Goal: Task Accomplishment & Management: Use online tool/utility

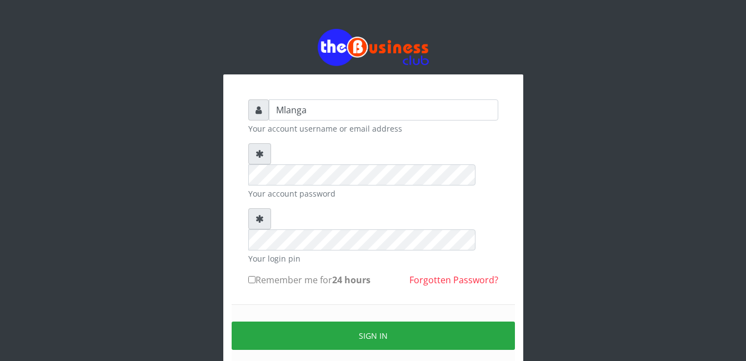
click at [572, 225] on div "Mlanga Your account username or email address Your account password Your login …" at bounding box center [373, 221] width 633 height 442
click at [166, 197] on div "Mlanga Your account username or email address Your account password Your login …" at bounding box center [373, 221] width 633 height 442
click at [137, 268] on div "Mlanga Your account username or email address Your account password Your login …" at bounding box center [373, 221] width 633 height 442
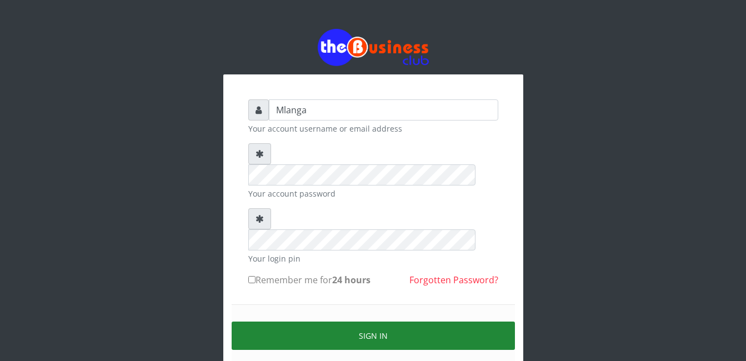
click at [381, 322] on button "Sign in" at bounding box center [373, 336] width 283 height 28
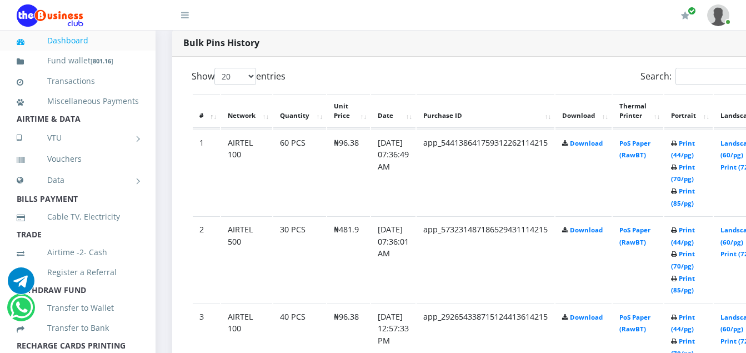
scroll to position [578, 0]
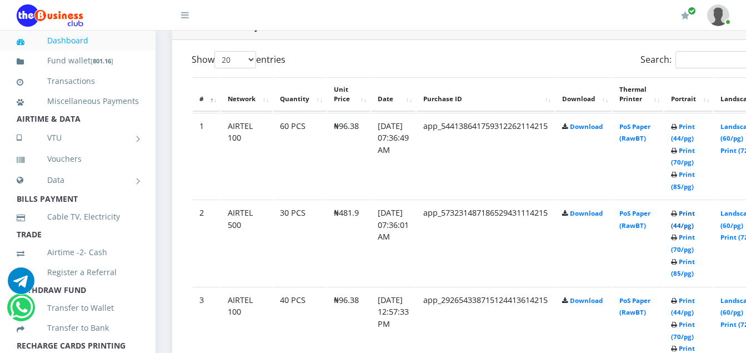
click at [695, 214] on link "Print (44/pg)" at bounding box center [683, 219] width 24 height 21
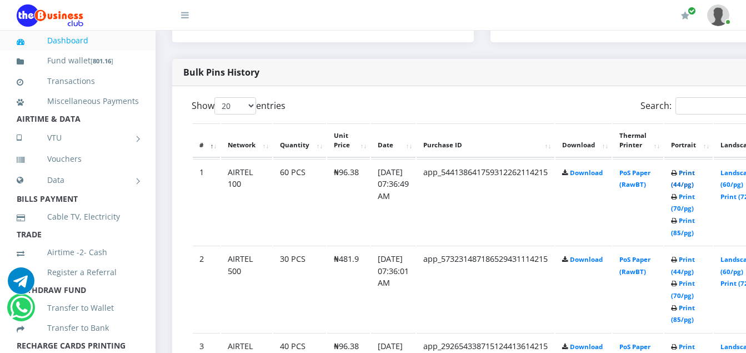
click at [695, 174] on link "Print (44/pg)" at bounding box center [683, 178] width 24 height 21
click at [695, 176] on link "Print (44/pg)" at bounding box center [683, 178] width 24 height 21
click at [695, 174] on link "Print (44/pg)" at bounding box center [683, 178] width 24 height 21
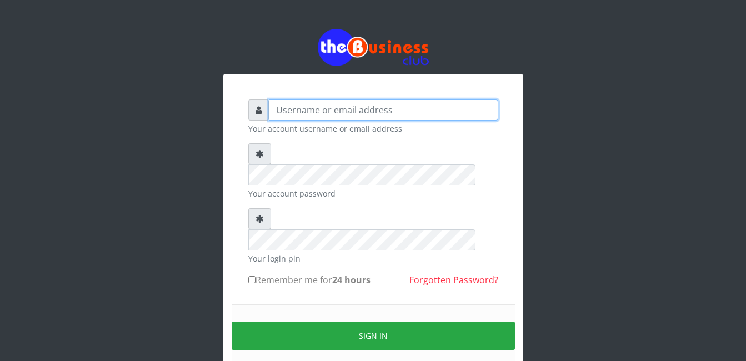
type input "Mlanga"
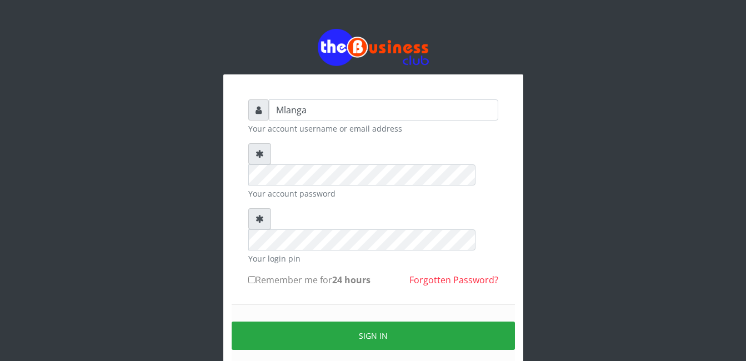
click at [145, 189] on div "Mlanga Your account username or email address Your account password Your login …" at bounding box center [373, 221] width 633 height 442
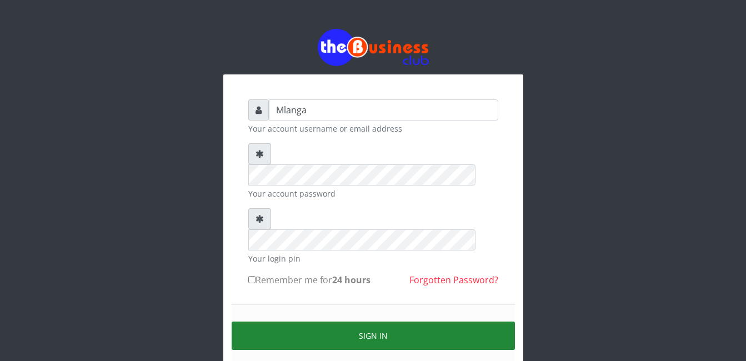
click at [376, 322] on button "Sign in" at bounding box center [373, 336] width 283 height 28
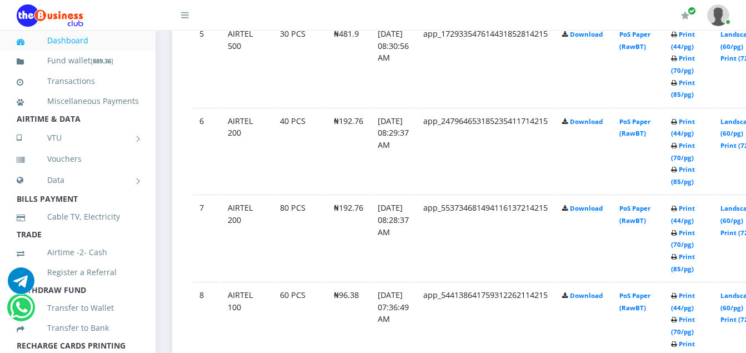
scroll to position [1022, 0]
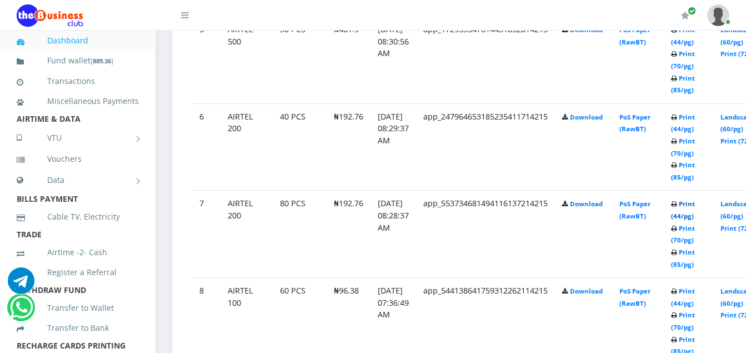
click at [695, 205] on link "Print (44/pg)" at bounding box center [683, 209] width 24 height 21
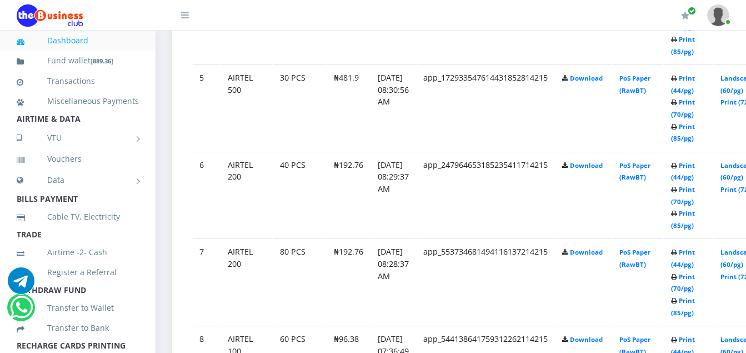
scroll to position [1022, 0]
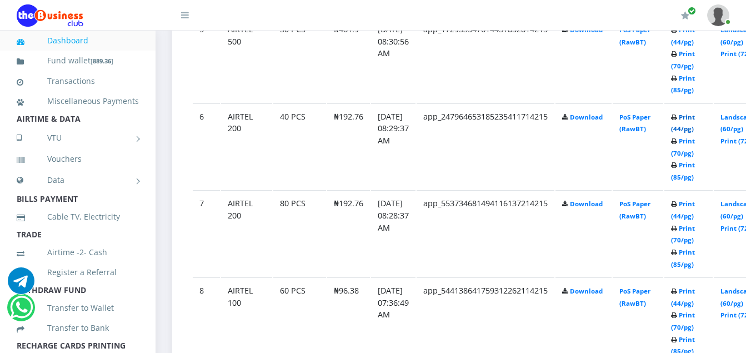
click at [695, 118] on link "Print (44/pg)" at bounding box center [683, 123] width 24 height 21
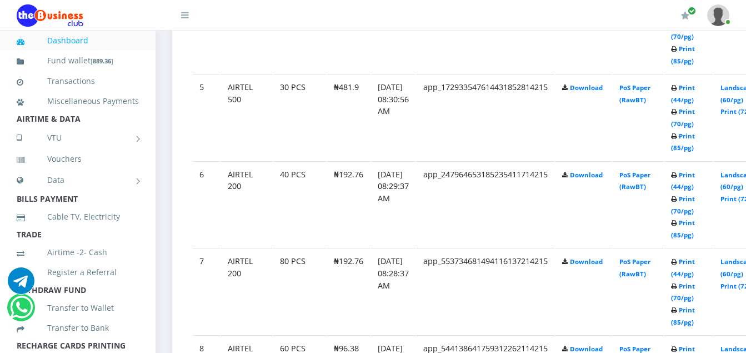
scroll to position [956, 0]
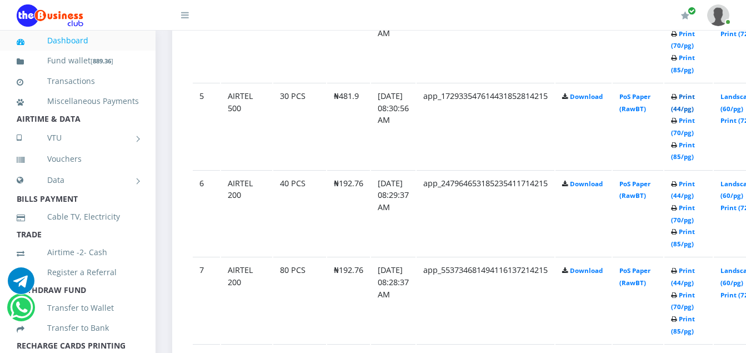
click at [695, 99] on link "Print (44/pg)" at bounding box center [683, 102] width 24 height 21
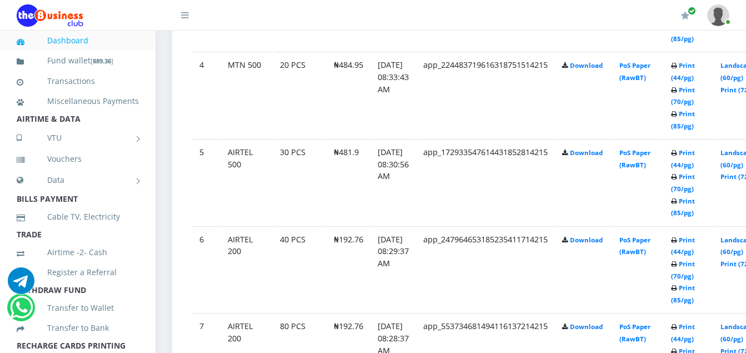
scroll to position [889, 0]
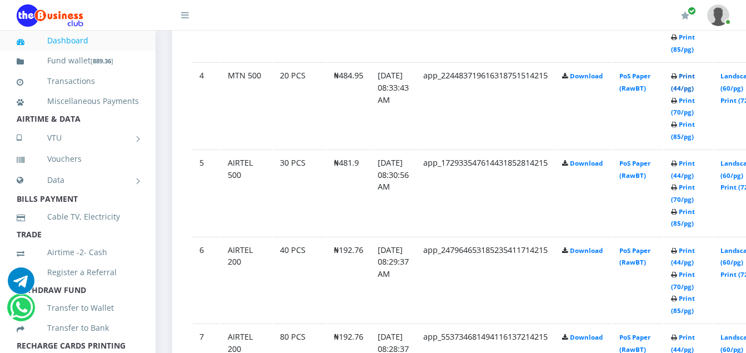
click at [695, 78] on link "Print (44/pg)" at bounding box center [683, 82] width 24 height 21
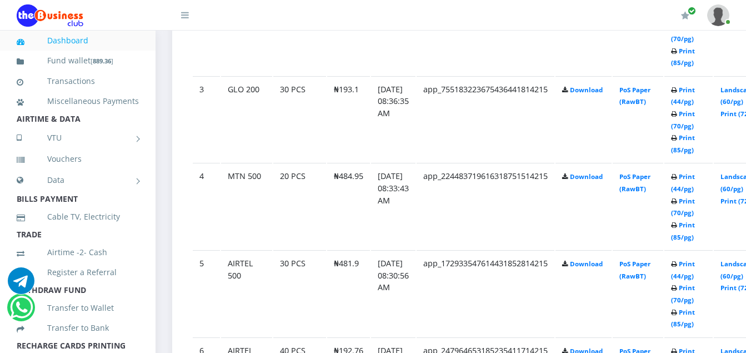
scroll to position [778, 0]
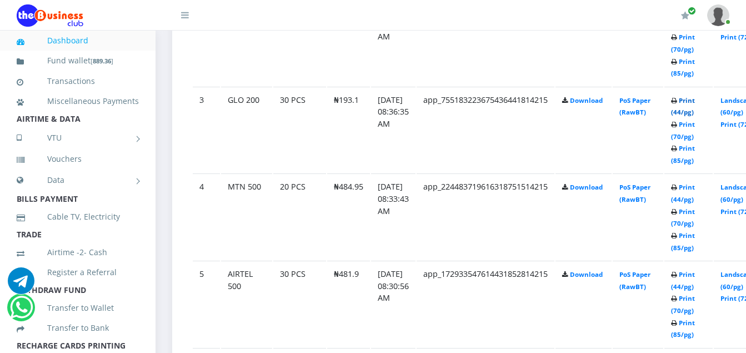
click at [695, 102] on link "Print (44/pg)" at bounding box center [683, 106] width 24 height 21
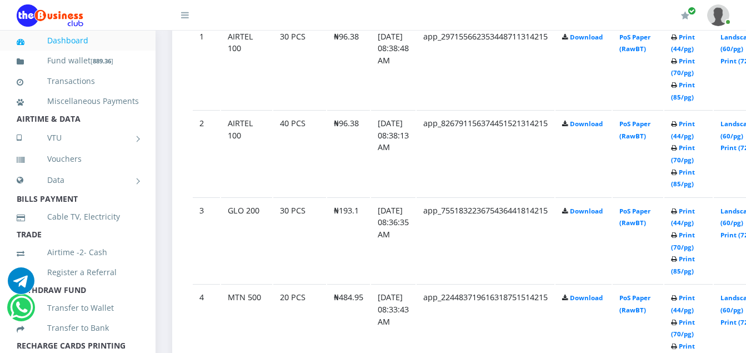
scroll to position [667, 0]
click at [695, 127] on link "Print (44/pg)" at bounding box center [683, 130] width 24 height 21
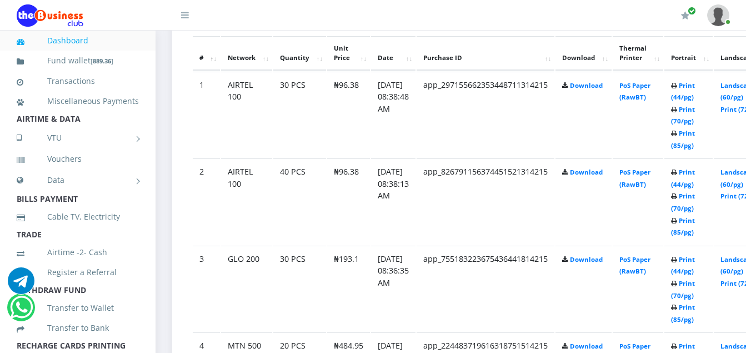
scroll to position [667, 0]
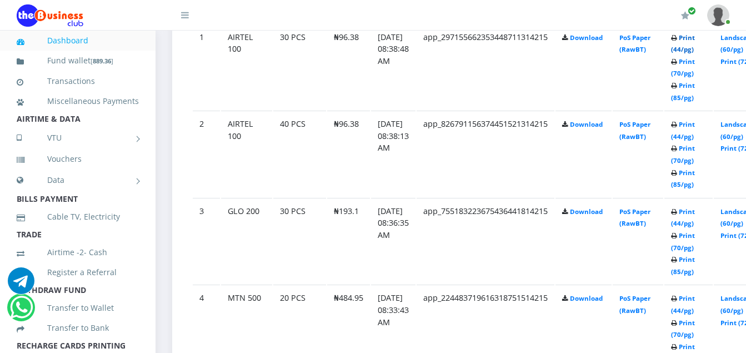
click at [695, 39] on link "Print (44/pg)" at bounding box center [683, 43] width 24 height 21
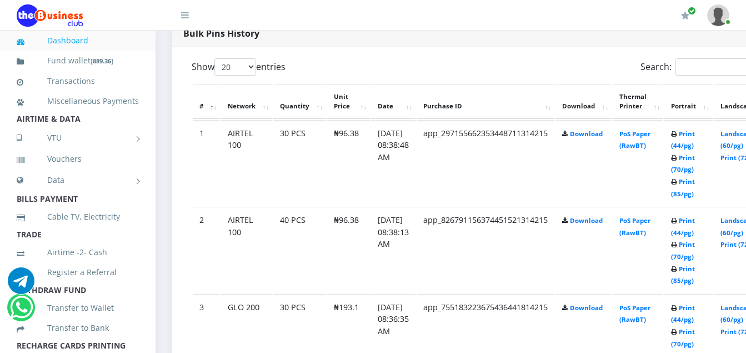
scroll to position [556, 0]
